Goal: Transaction & Acquisition: Download file/media

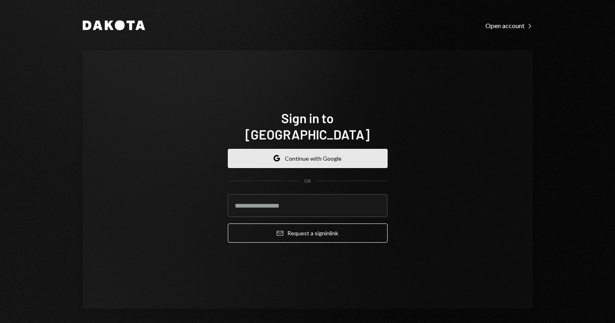
click at [292, 149] on button "Google Continue with Google" at bounding box center [308, 158] width 160 height 19
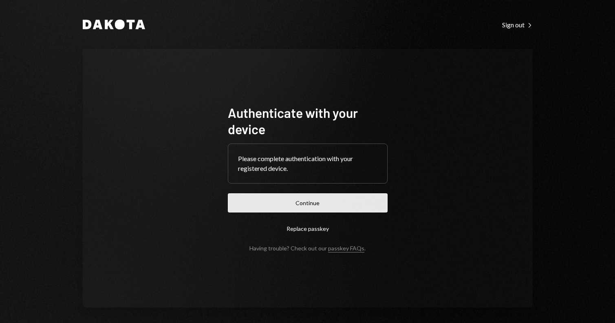
click at [357, 206] on button "Continue" at bounding box center [308, 202] width 160 height 19
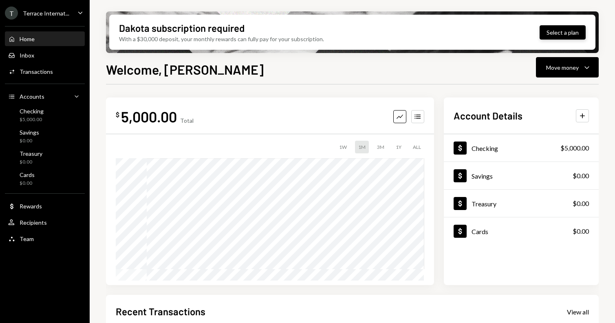
click at [545, 37] on button "Select a plan" at bounding box center [562, 32] width 46 height 14
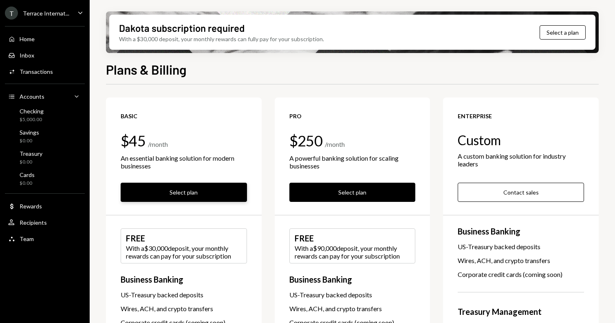
click at [195, 188] on button "Select plan" at bounding box center [184, 191] width 126 height 19
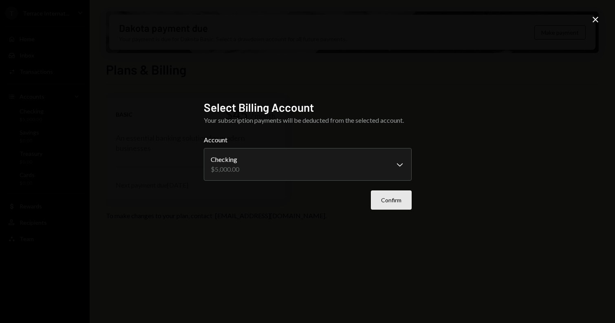
click at [379, 197] on button "Confirm" at bounding box center [391, 199] width 41 height 19
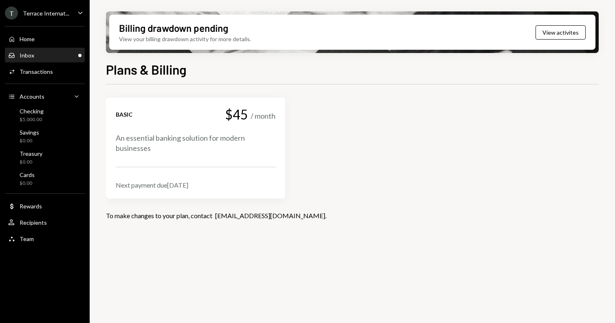
click at [56, 59] on div "Inbox Inbox" at bounding box center [44, 55] width 73 height 7
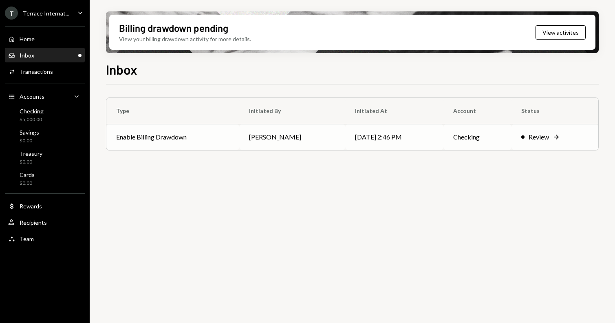
click at [265, 140] on td "Matias Selser" at bounding box center [292, 137] width 106 height 26
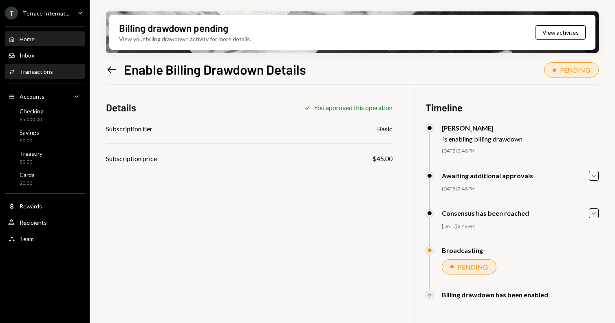
click at [29, 42] on div "Home Home" at bounding box center [44, 39] width 73 height 14
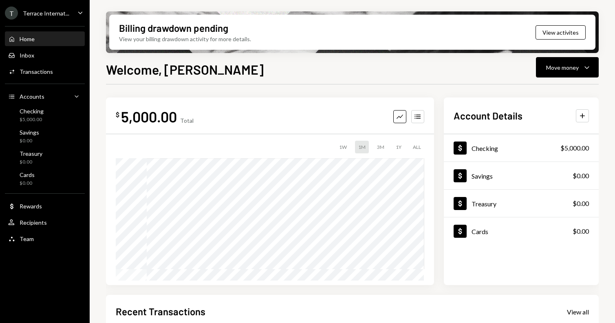
click at [74, 12] on div "T Terrace Internat... Caret Down" at bounding box center [45, 13] width 90 height 13
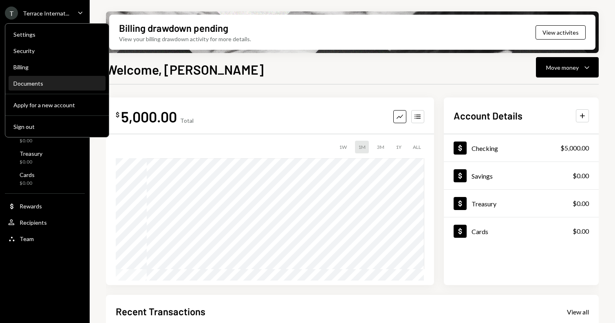
click at [57, 84] on div "Documents" at bounding box center [56, 83] width 87 height 7
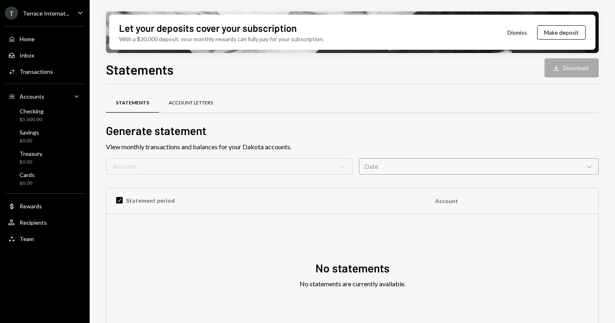
click at [192, 96] on div "Account Letters" at bounding box center [191, 103] width 64 height 20
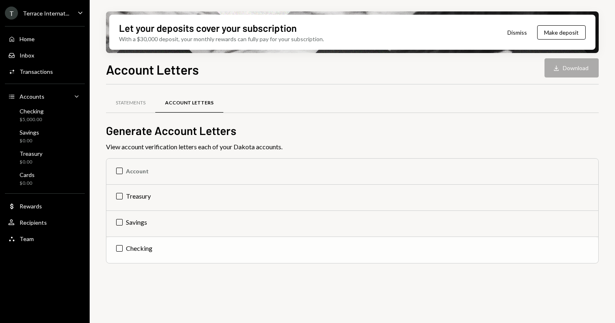
click at [119, 250] on td "Checking" at bounding box center [352, 250] width 492 height 26
click at [111, 175] on th "Account" at bounding box center [352, 171] width 492 height 26
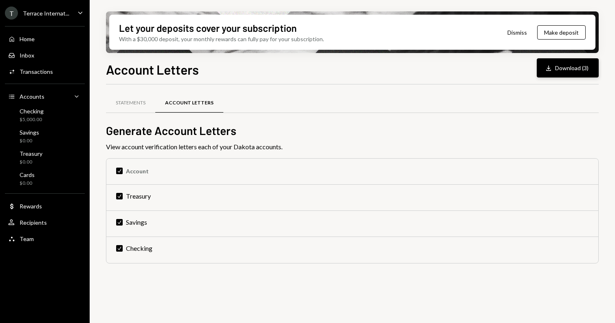
click at [565, 66] on button "Download Download (3)" at bounding box center [567, 67] width 62 height 19
click at [123, 97] on div "Statements" at bounding box center [130, 103] width 49 height 20
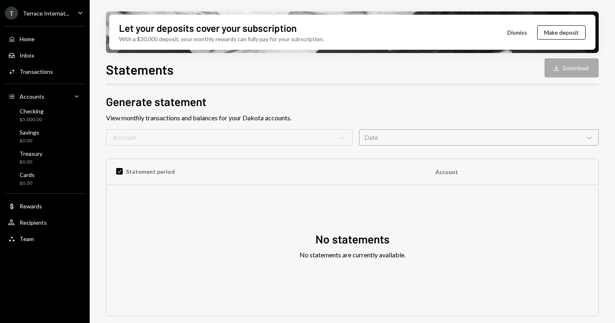
scroll to position [15, 0]
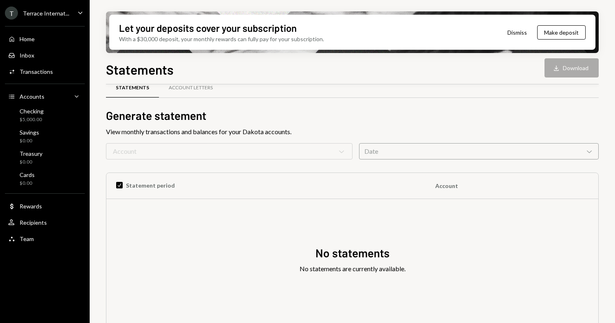
click at [240, 153] on form "Account Chevron Down Date Chevron Down" at bounding box center [352, 151] width 492 height 16
click at [366, 150] on div "Date Chevron Down" at bounding box center [478, 151] width 239 height 16
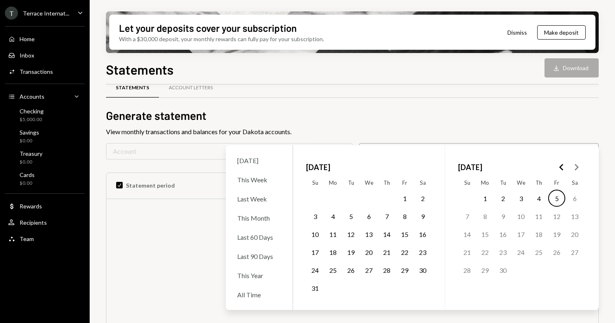
click at [359, 118] on h2 "Generate statement" at bounding box center [352, 116] width 492 height 16
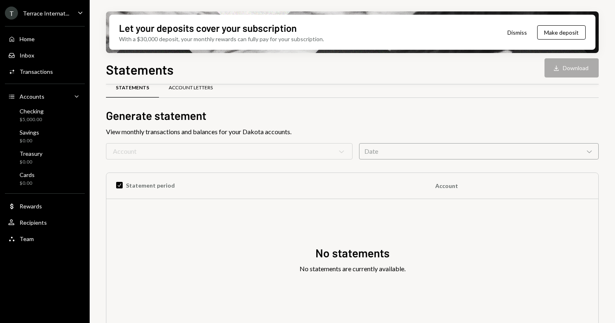
click at [177, 88] on div "Account Letters" at bounding box center [191, 87] width 44 height 7
